Goal: Information Seeking & Learning: Check status

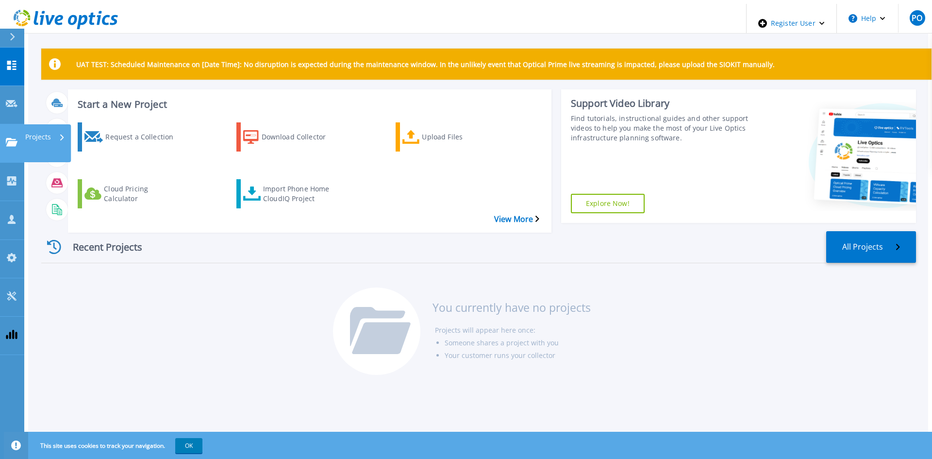
click at [15, 138] on icon at bounding box center [12, 142] width 12 height 8
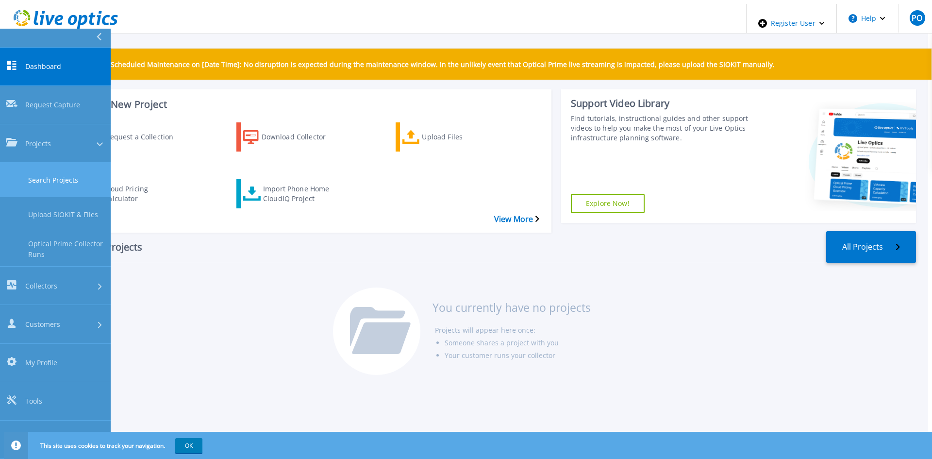
click at [44, 163] on link "Search Projects" at bounding box center [55, 180] width 111 height 34
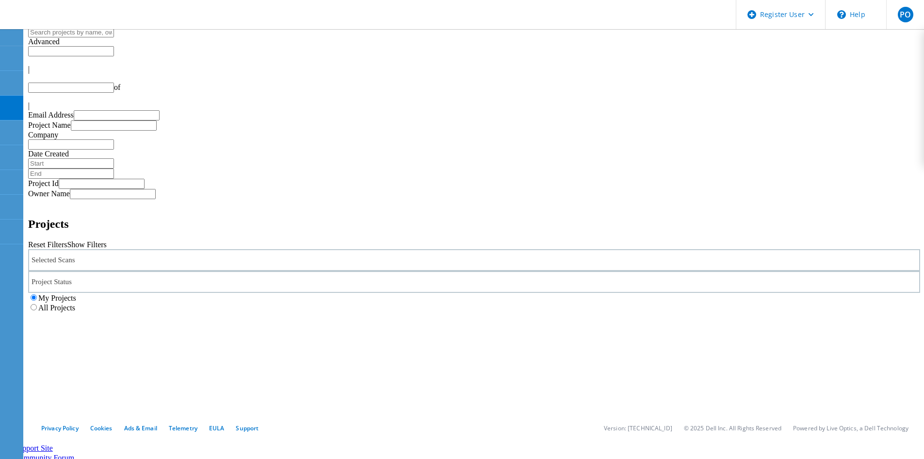
type input "1"
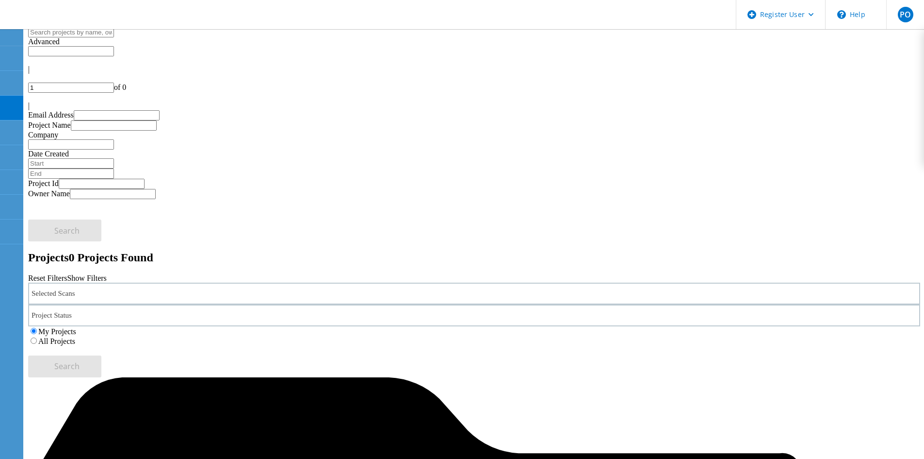
click at [114, 37] on input "text" at bounding box center [71, 32] width 86 height 10
paste input "784521"
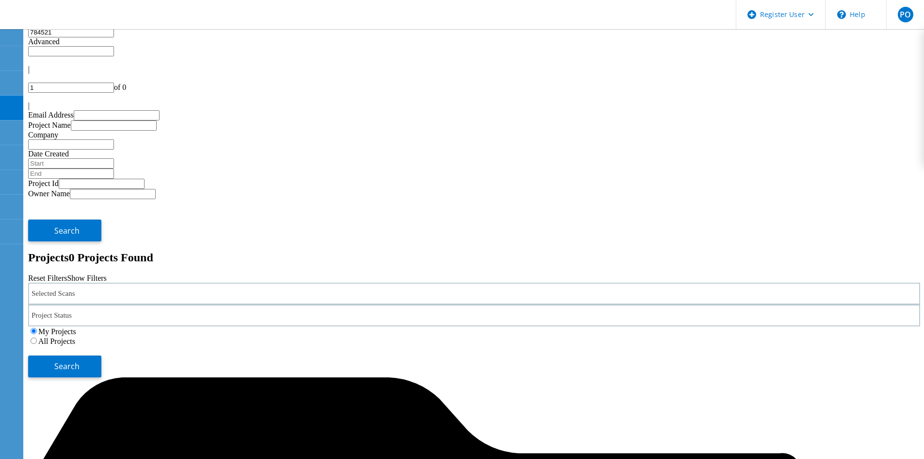
type input "784521"
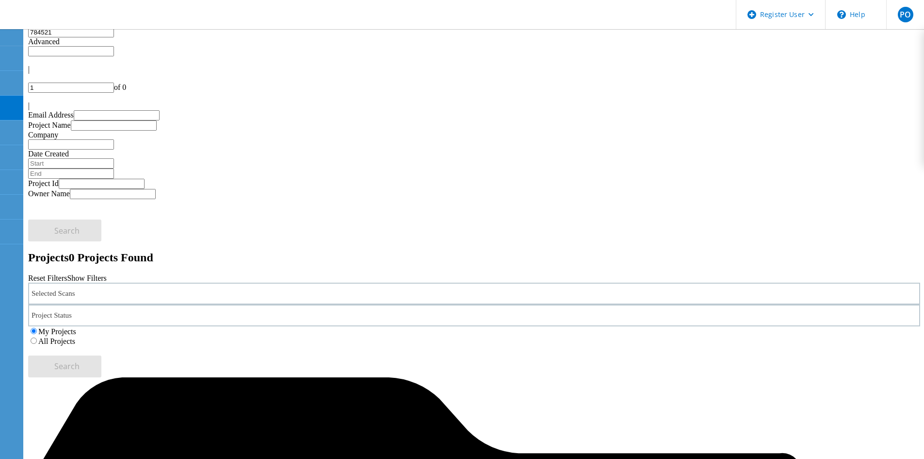
click at [8, 36] on div at bounding box center [10, 37] width 17 height 9
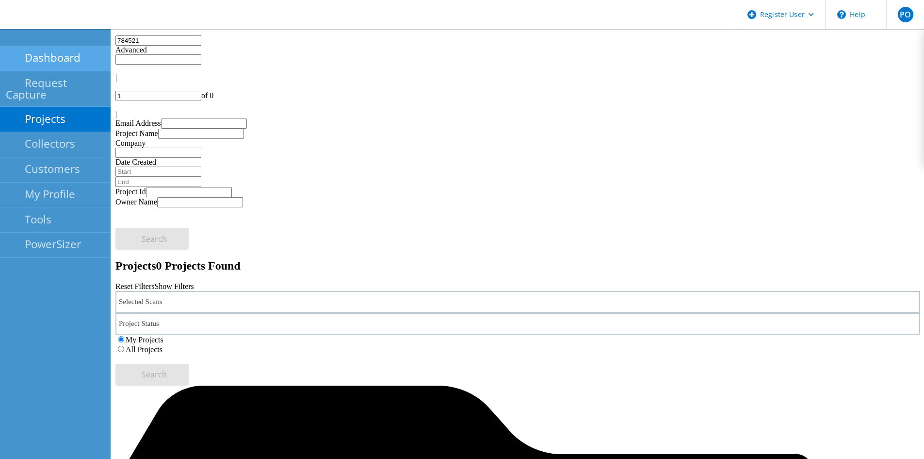
click at [38, 50] on link "Dashboard" at bounding box center [55, 58] width 111 height 25
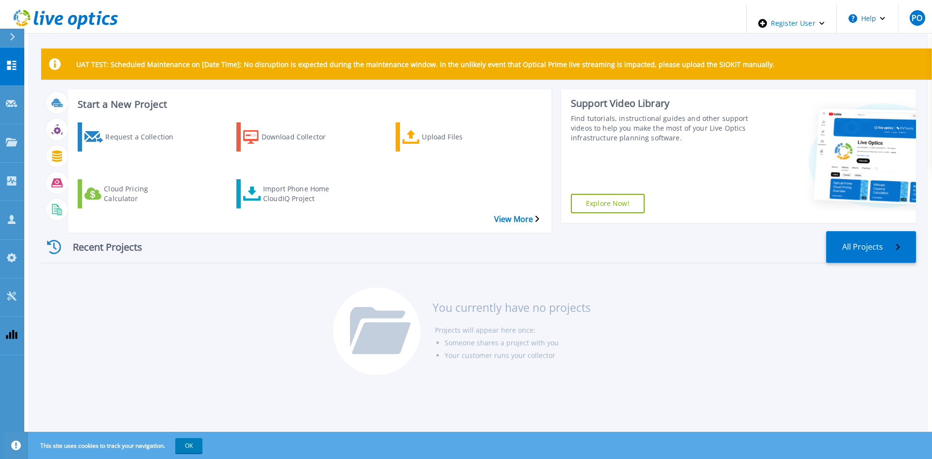
click at [234, 15] on header "Register User Help PO Dell User Pawel Ostach Pawel.Ostach@dell.com Dell My Prof…" at bounding box center [470, 19] width 932 height 30
click at [430, 187] on div "Request a Collection Download Collector Upload Files Cloud Pricing Calculator I…" at bounding box center [308, 171] width 477 height 113
click at [19, 124] on link "Projects Projects" at bounding box center [12, 143] width 24 height 38
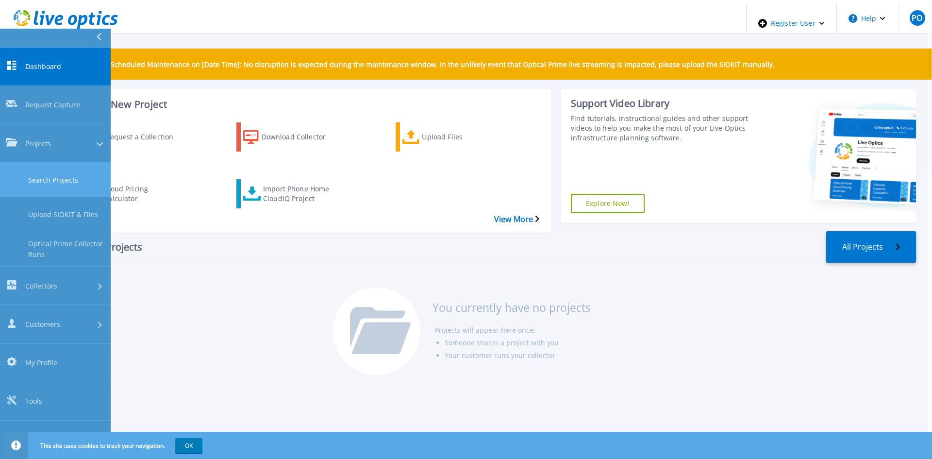
click at [51, 163] on link "Search Projects" at bounding box center [55, 180] width 111 height 34
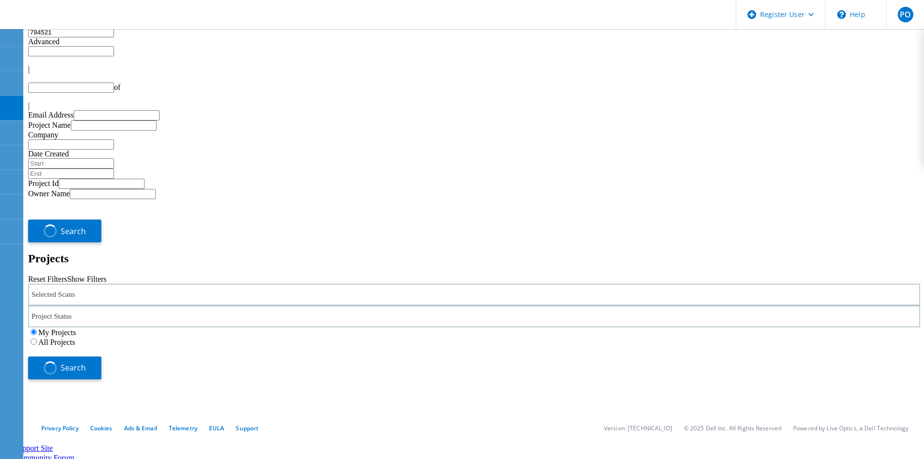
type input "1"
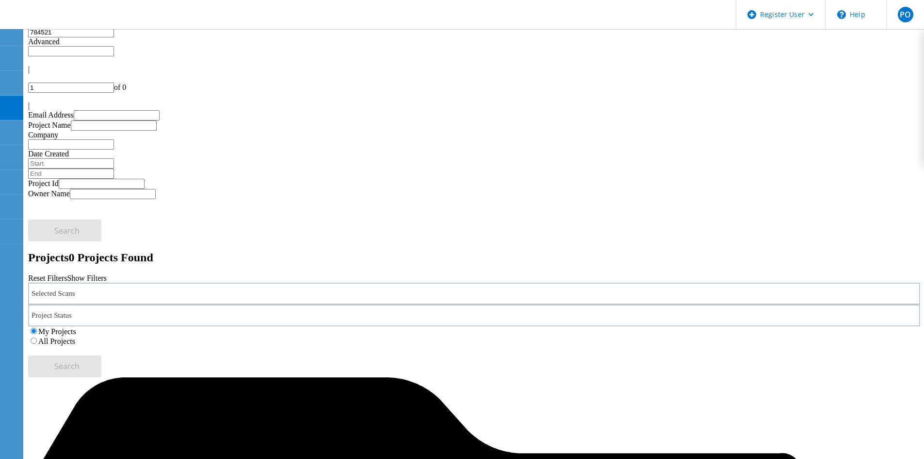
click at [198, 282] on div "Selected Scans" at bounding box center [474, 293] width 892 height 22
click at [205, 282] on div "Selected Scans" at bounding box center [474, 293] width 892 height 22
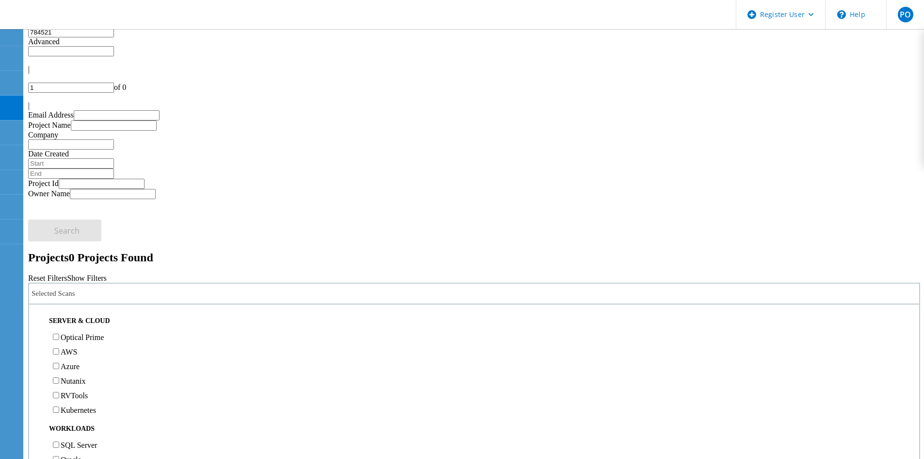
click at [104, 333] on label "Optical Prime" at bounding box center [82, 337] width 43 height 8
click at [59, 333] on input "Optical Prime" at bounding box center [56, 336] width 6 height 6
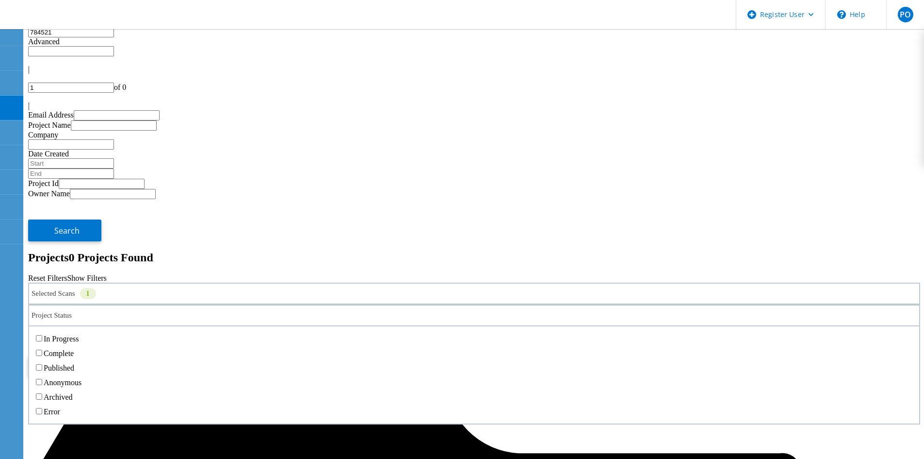
click at [413, 304] on div "Project Status" at bounding box center [474, 315] width 892 height 22
click at [74, 349] on label "Complete" at bounding box center [59, 353] width 30 height 8
click at [42, 349] on input "Complete" at bounding box center [39, 352] width 6 height 6
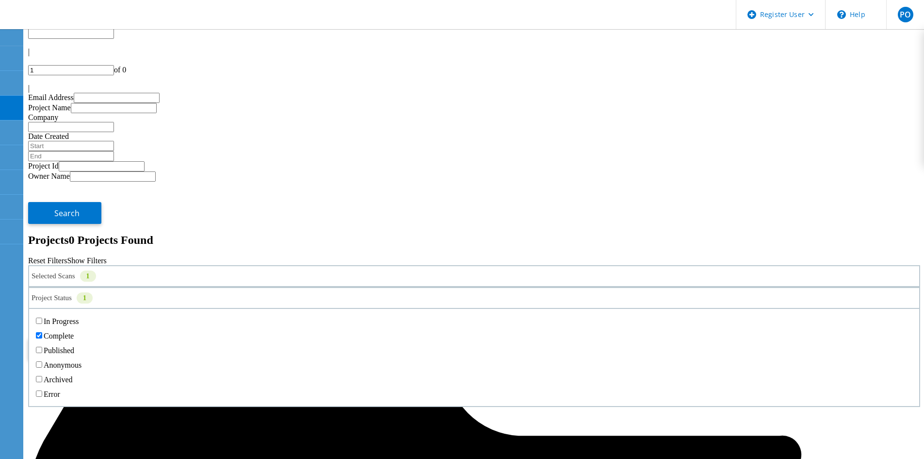
scroll to position [27, 0]
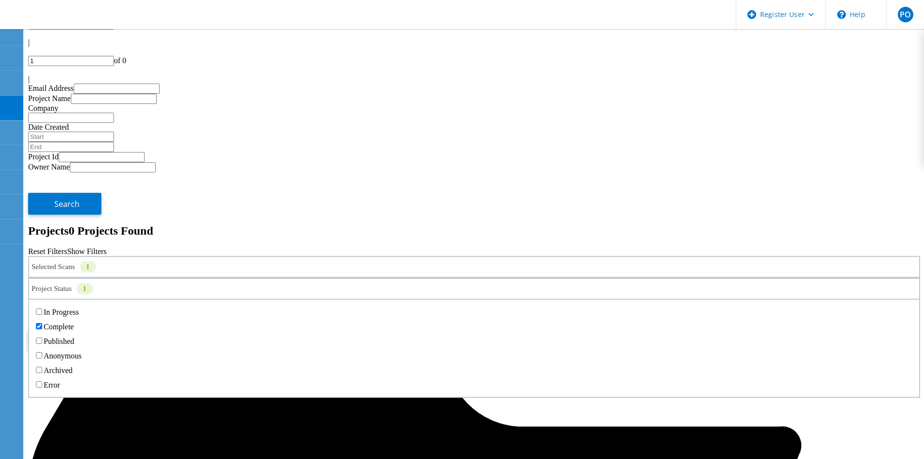
click at [74, 337] on label "Published" at bounding box center [59, 341] width 31 height 8
click at [42, 337] on input "Published" at bounding box center [39, 340] width 6 height 6
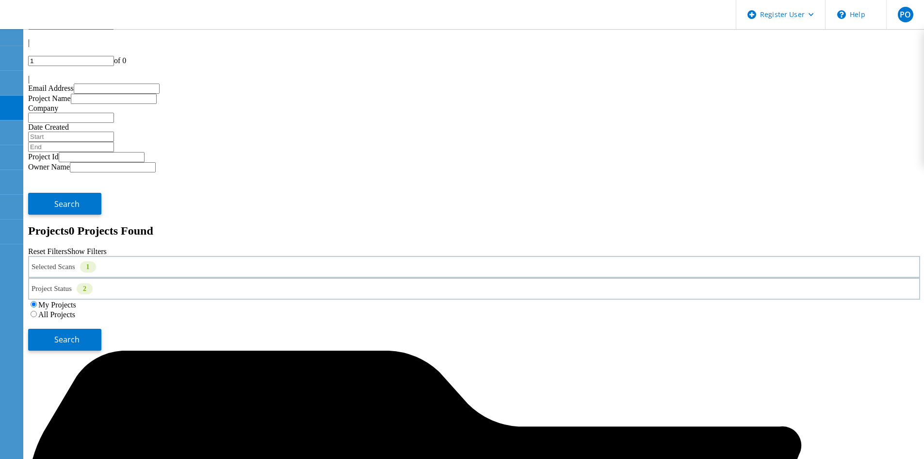
click at [80, 334] on span "Search" at bounding box center [66, 339] width 25 height 11
click at [75, 310] on label "All Projects" at bounding box center [56, 314] width 37 height 8
click at [37, 311] on input "All Projects" at bounding box center [34, 314] width 6 height 6
click at [101, 329] on button "Search" at bounding box center [64, 340] width 73 height 22
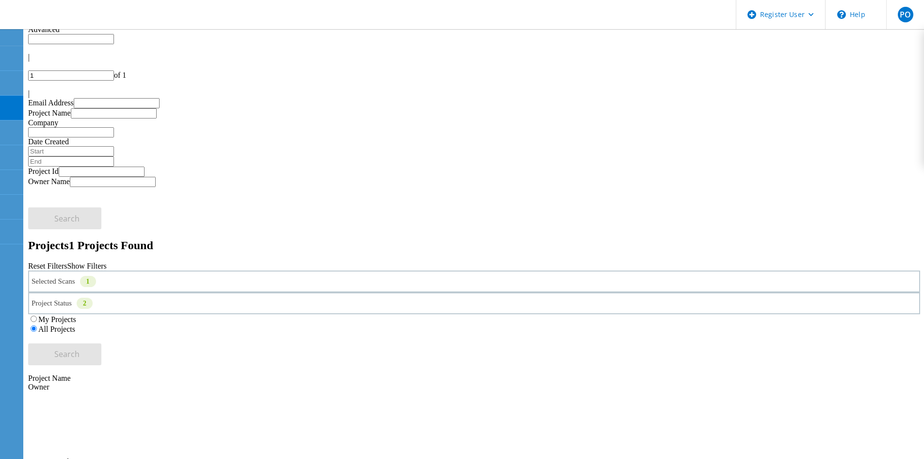
scroll to position [0, 0]
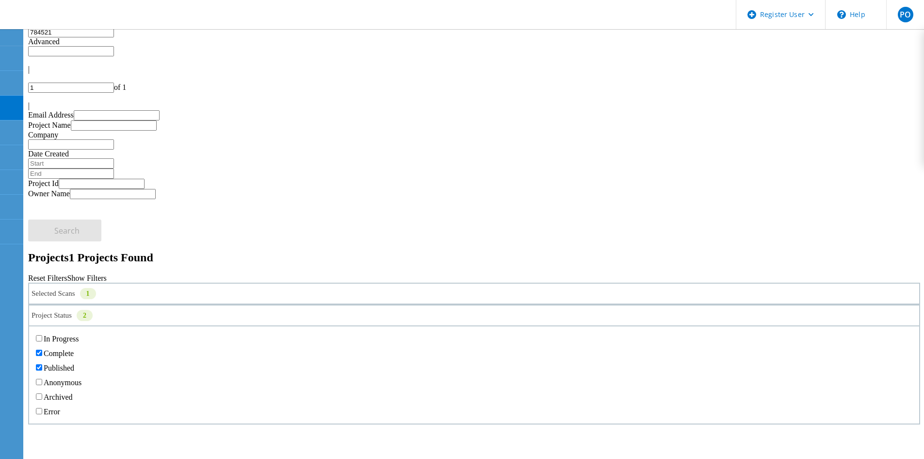
click at [391, 304] on div "Project Status 2" at bounding box center [474, 315] width 892 height 22
click at [74, 363] on label "Published" at bounding box center [59, 367] width 31 height 8
click at [42, 364] on input "Published" at bounding box center [39, 367] width 6 height 6
click at [74, 349] on label "Complete" at bounding box center [59, 353] width 30 height 8
click at [42, 349] on input "Complete" at bounding box center [39, 352] width 6 height 6
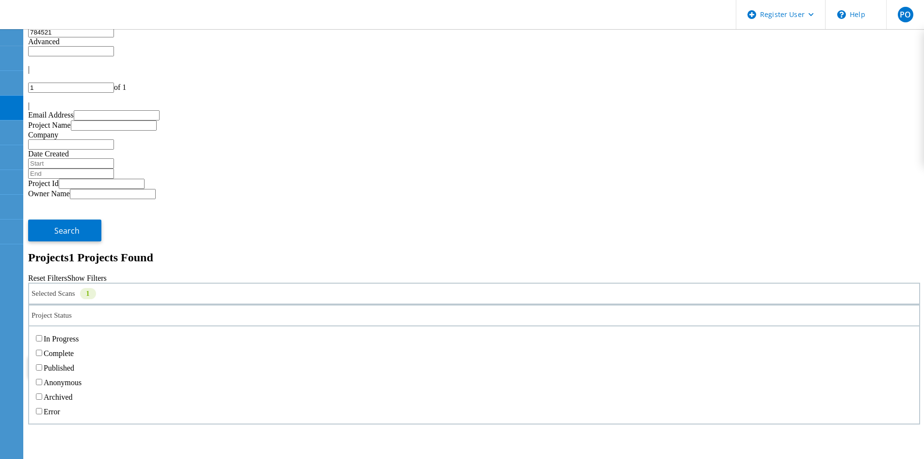
click at [301, 360] on div "Published" at bounding box center [474, 367] width 881 height 15
click at [74, 363] on label "Published" at bounding box center [59, 367] width 31 height 8
click at [42, 364] on input "Published" at bounding box center [39, 367] width 6 height 6
click at [74, 349] on label "Complete" at bounding box center [59, 353] width 30 height 8
click at [42, 349] on input "Complete" at bounding box center [39, 352] width 6 height 6
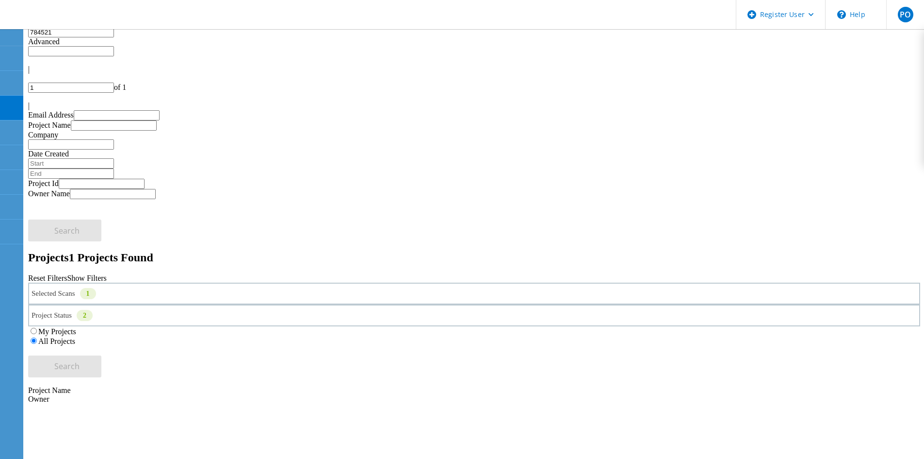
click at [101, 37] on input "784521" at bounding box center [71, 32] width 86 height 10
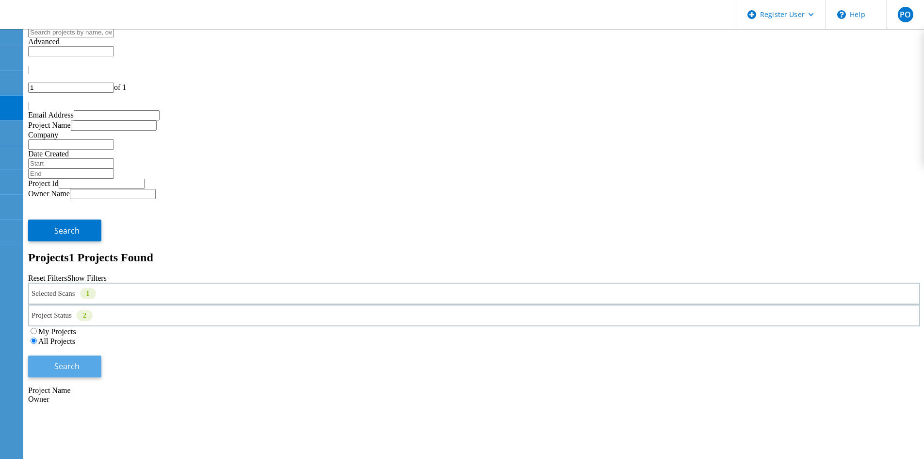
click at [101, 355] on button "Search" at bounding box center [64, 366] width 73 height 22
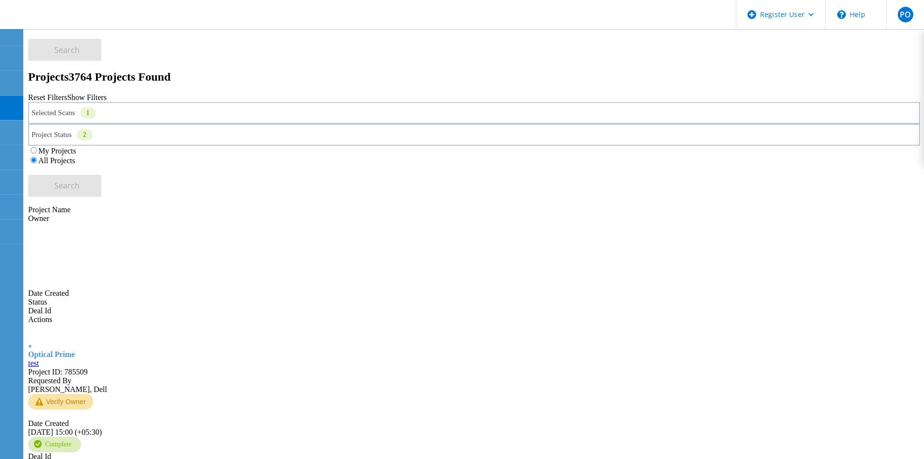
scroll to position [194, 0]
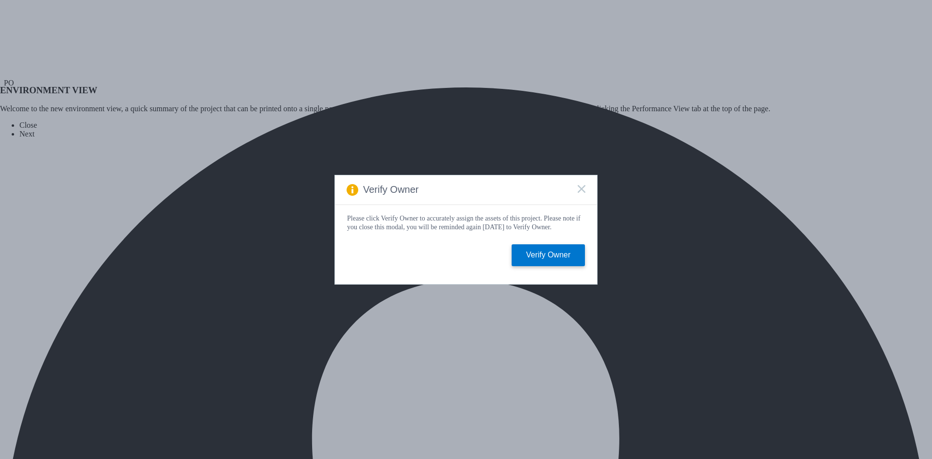
click at [583, 184] on rect at bounding box center [581, 188] width 8 height 8
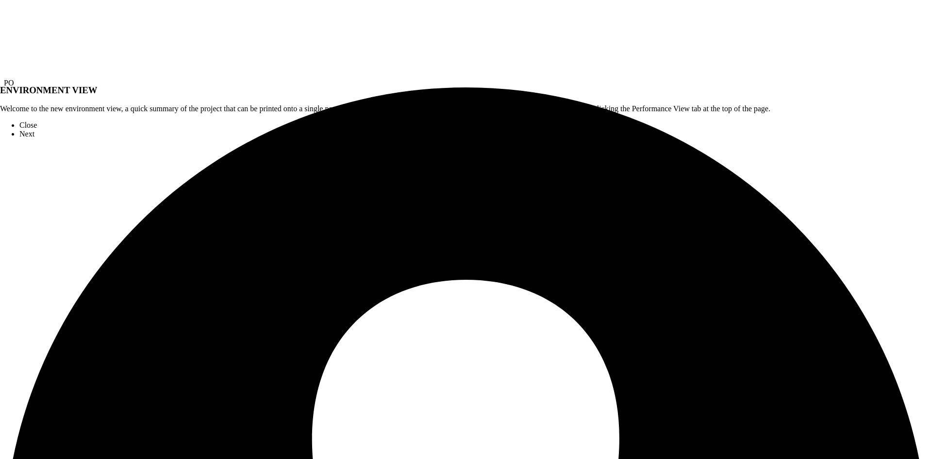
click at [37, 129] on link "Close" at bounding box center [27, 125] width 17 height 8
drag, startPoint x: 172, startPoint y: 87, endPoint x: 225, endPoint y: 89, distance: 52.9
